Goal: Transaction & Acquisition: Purchase product/service

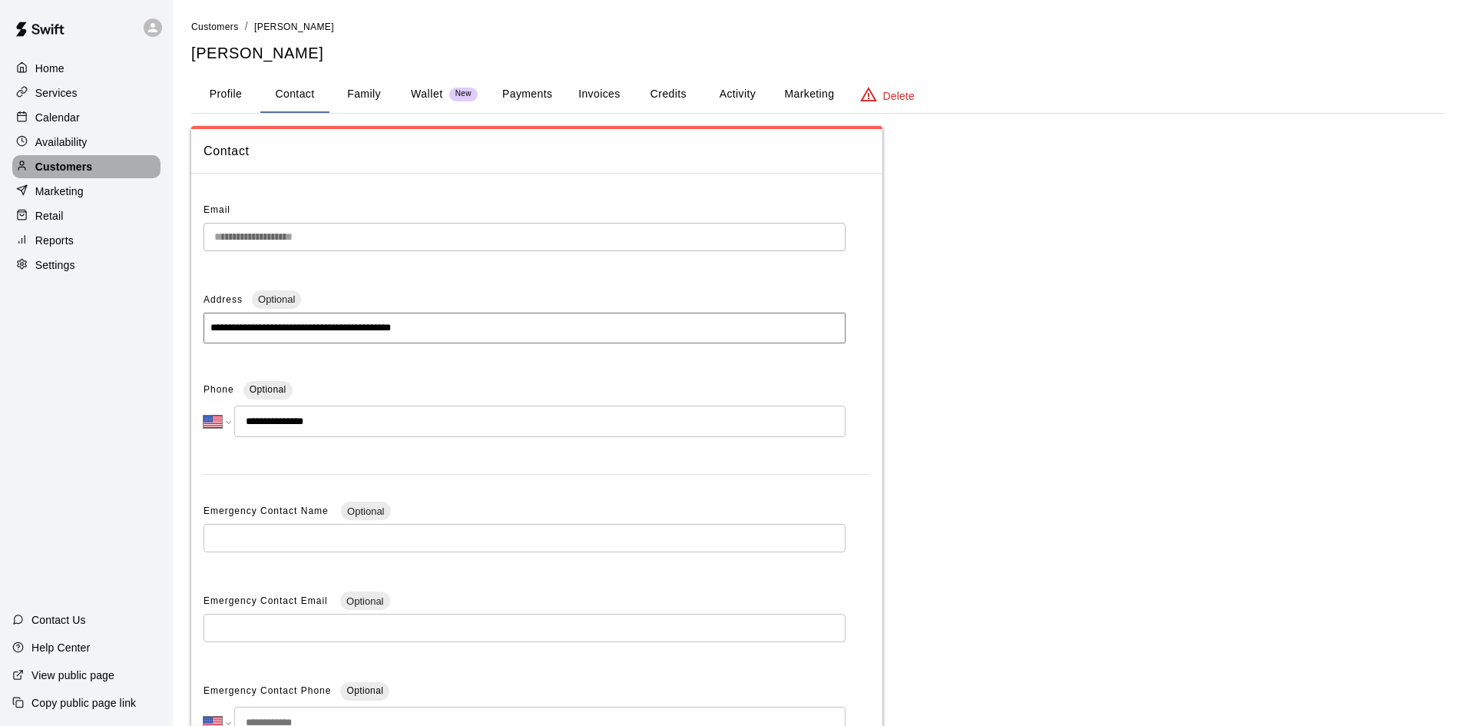
select select "**"
click at [76, 161] on div "Customers" at bounding box center [86, 166] width 148 height 23
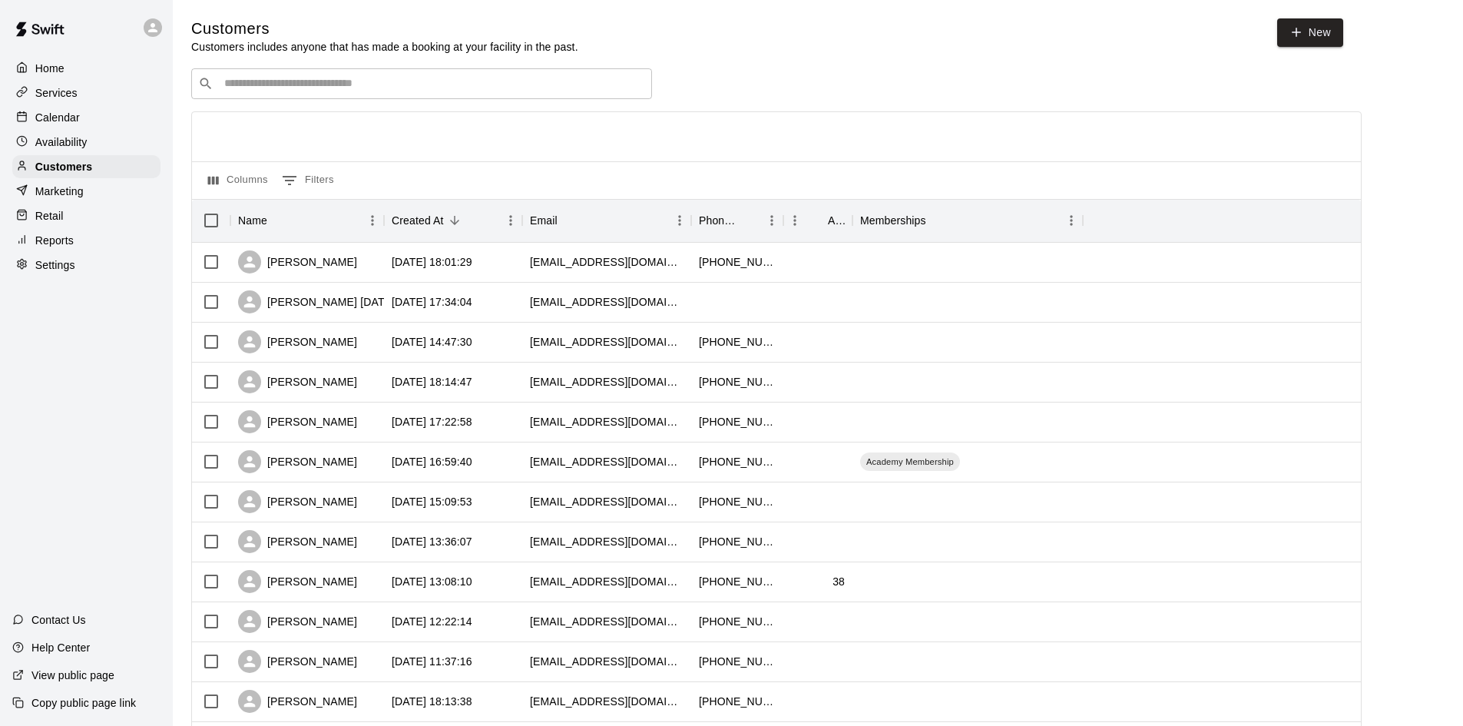
click at [77, 220] on div "Retail" at bounding box center [86, 215] width 148 height 23
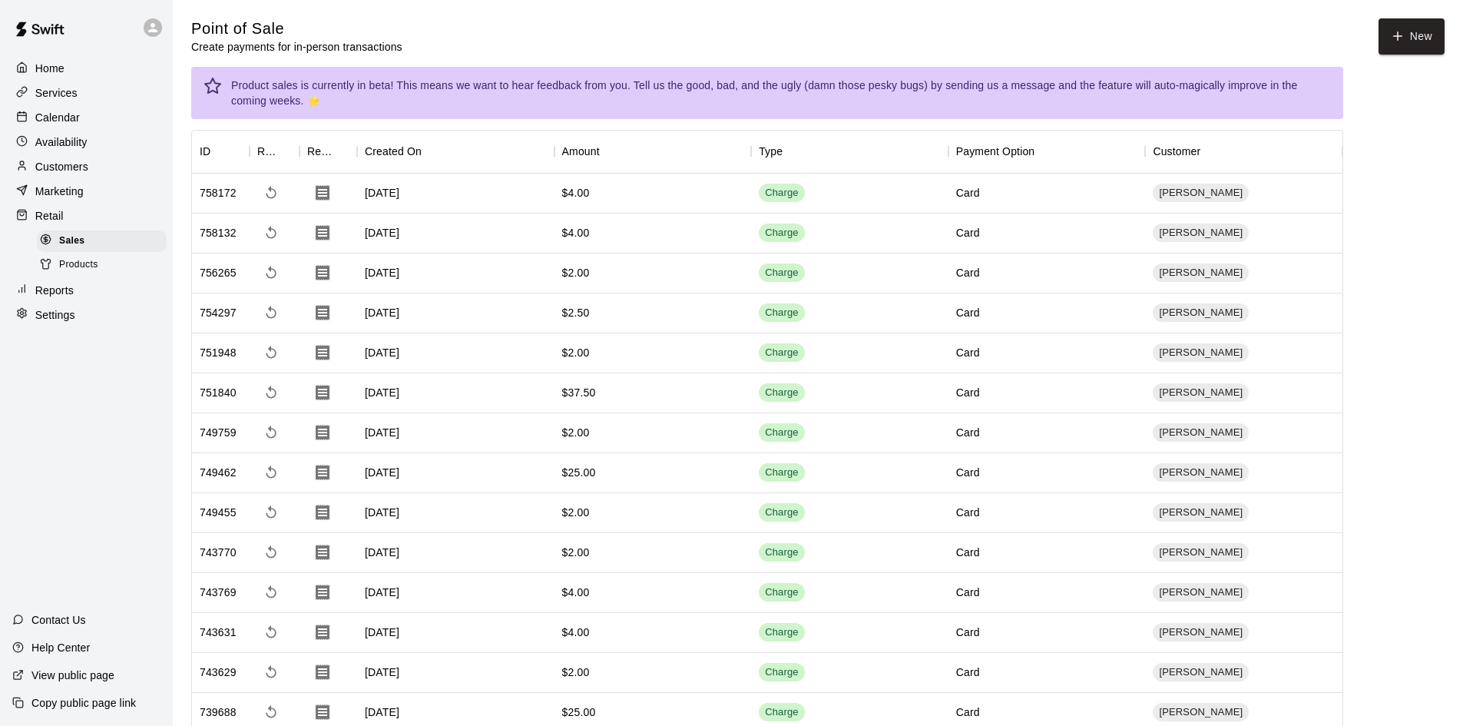
click at [1415, 69] on main "Point of Sale Create payments for in-person transactions New Product sales is c…" at bounding box center [818, 456] width 1254 height 876
click at [1413, 47] on button "New" at bounding box center [1412, 36] width 66 height 36
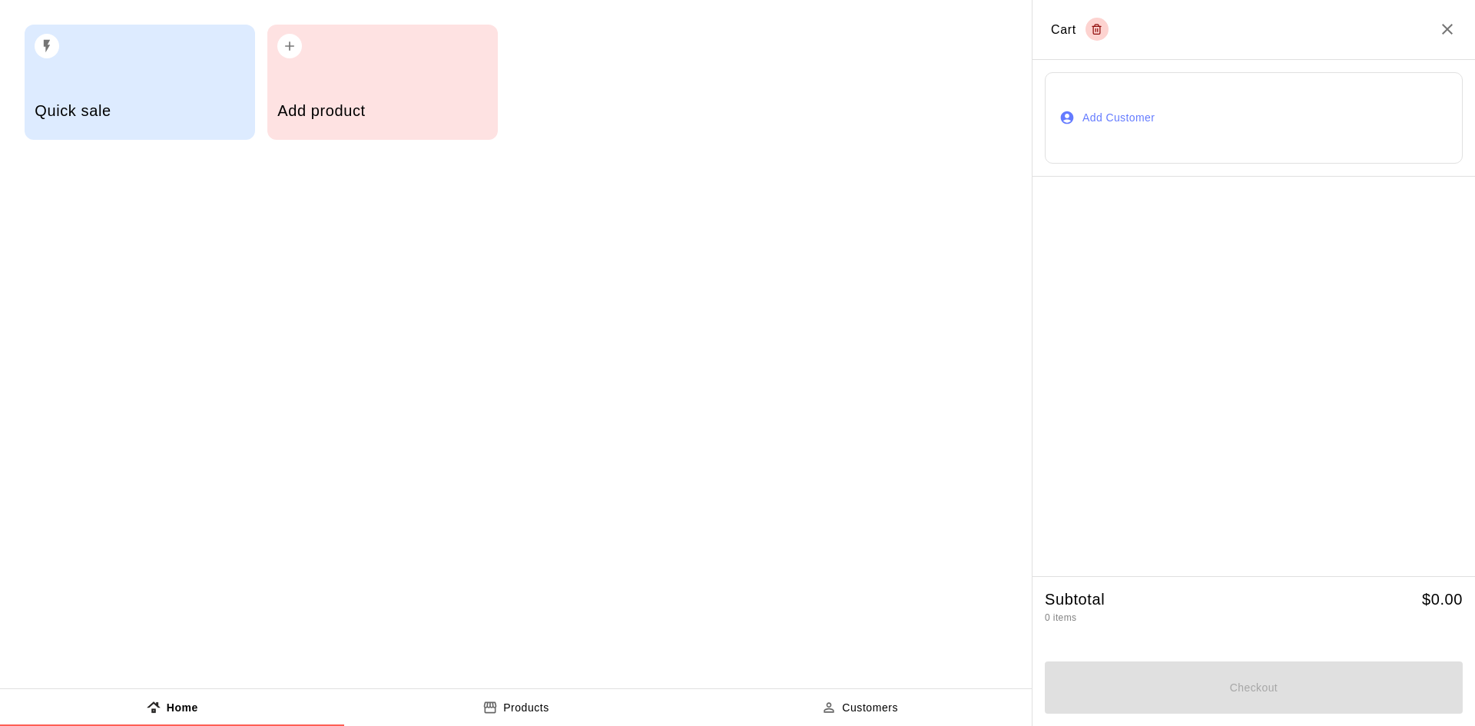
click at [470, 86] on div "Add product" at bounding box center [382, 112] width 210 height 55
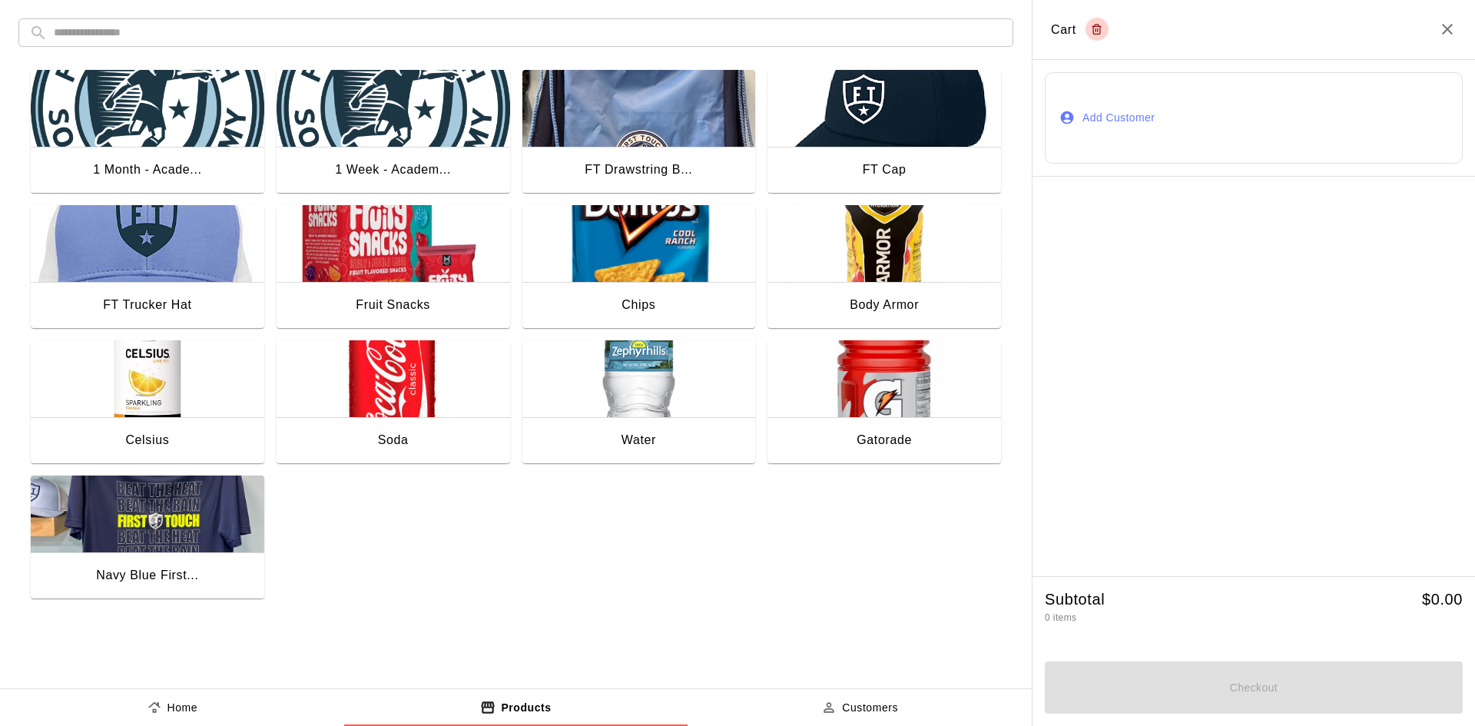
click at [669, 412] on img "button" at bounding box center [639, 378] width 234 height 77
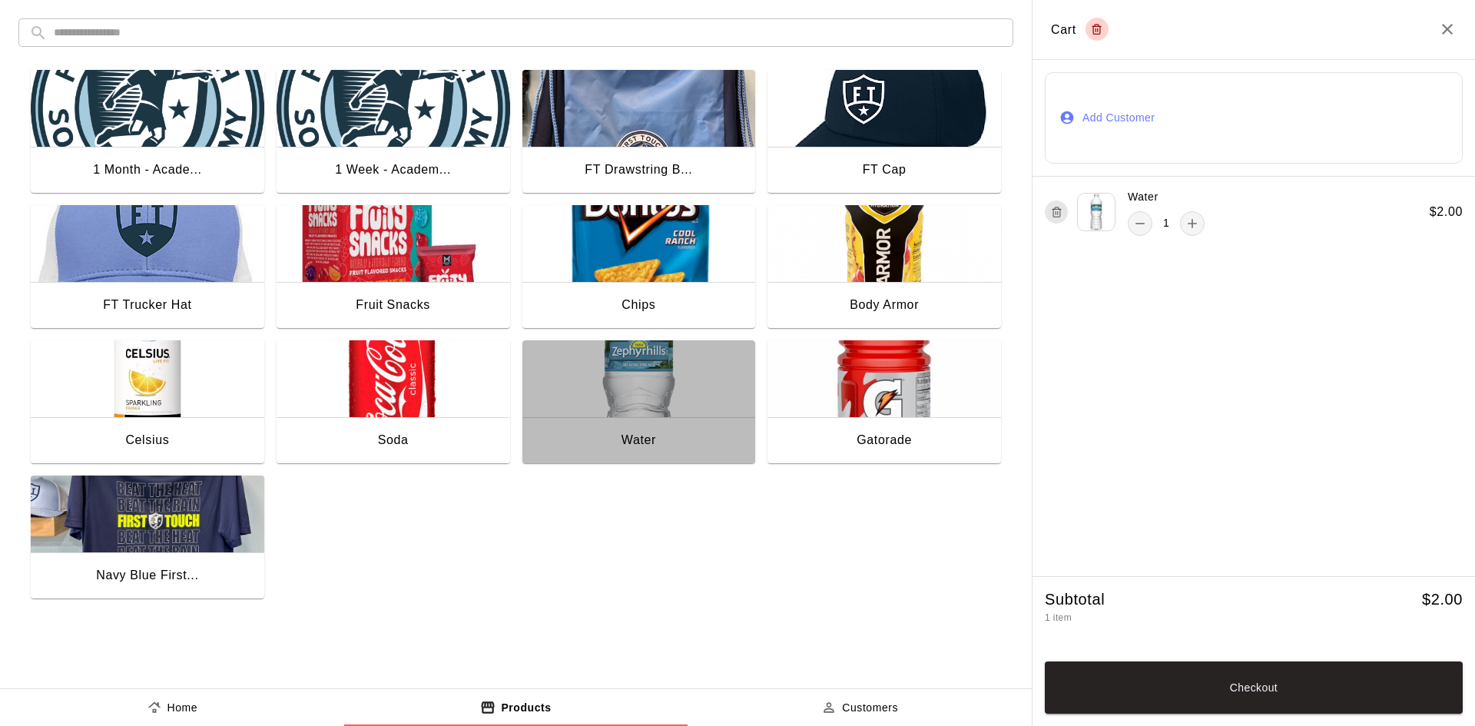
click at [669, 412] on img "button" at bounding box center [639, 378] width 234 height 77
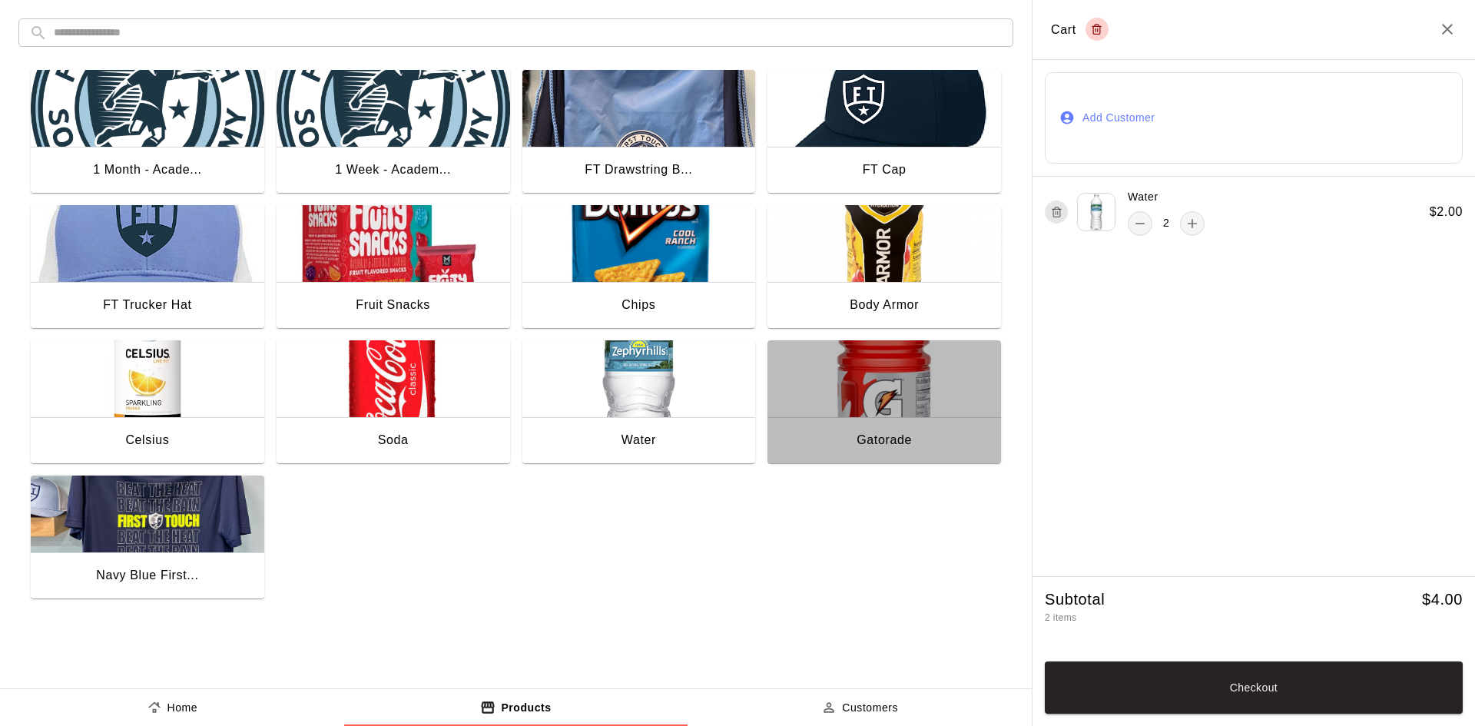
click at [876, 396] on img "button" at bounding box center [884, 378] width 234 height 77
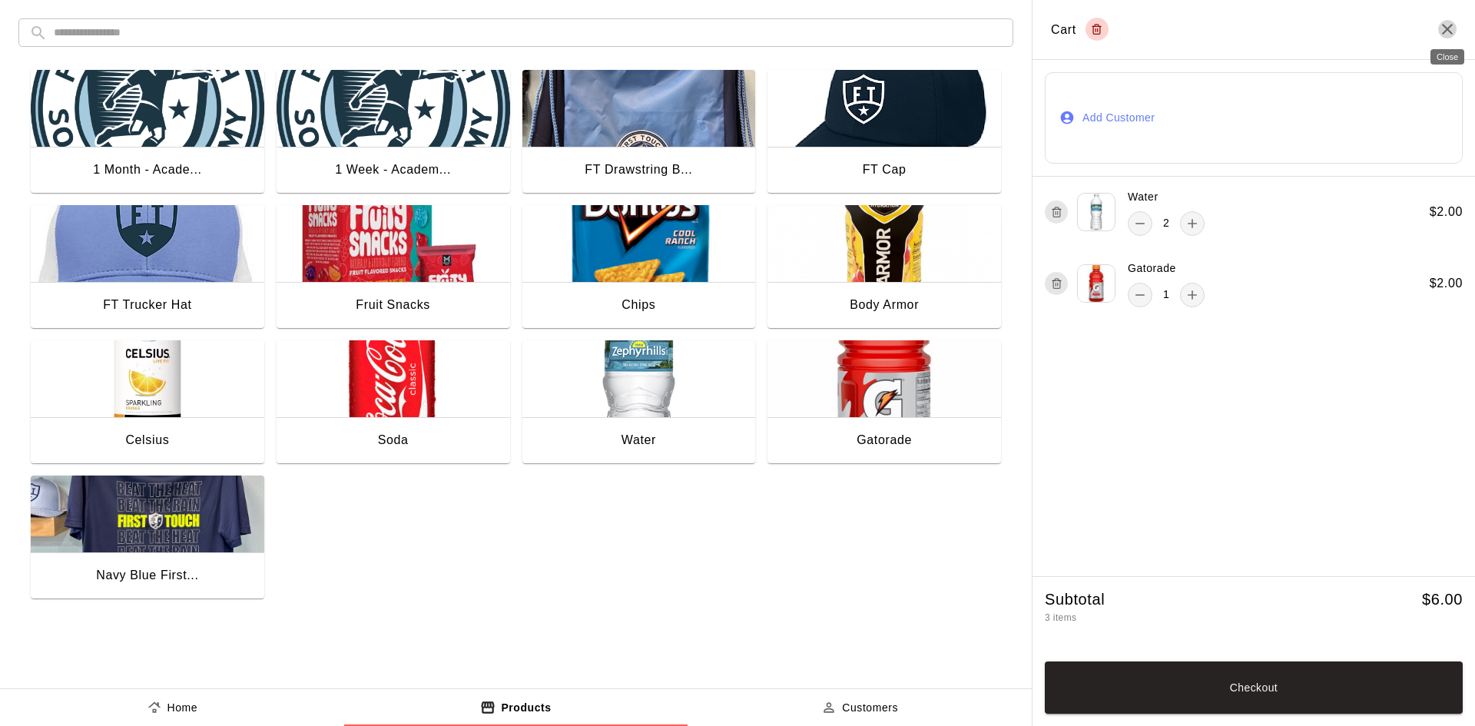
click at [1447, 28] on icon "Close" at bounding box center [1447, 29] width 11 height 11
